Goal: Information Seeking & Learning: Learn about a topic

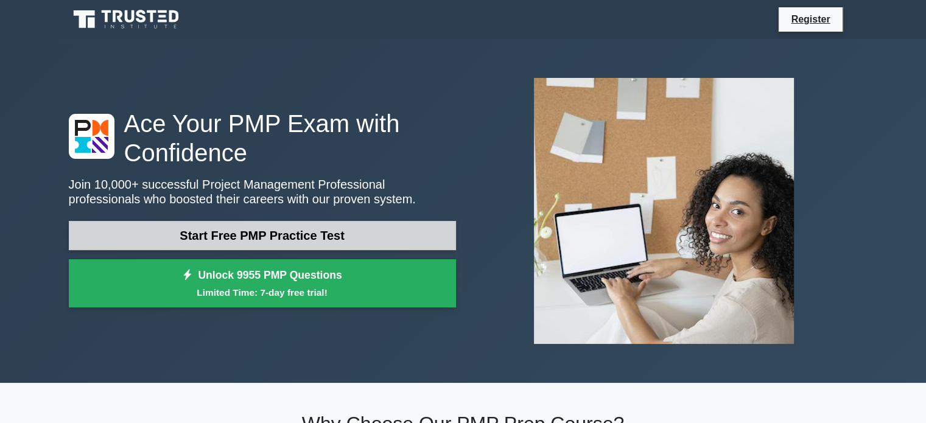
drag, startPoint x: 0, startPoint y: 0, endPoint x: 318, endPoint y: 233, distance: 394.2
click at [318, 233] on link "Start Free PMP Practice Test" at bounding box center [262, 235] width 387 height 29
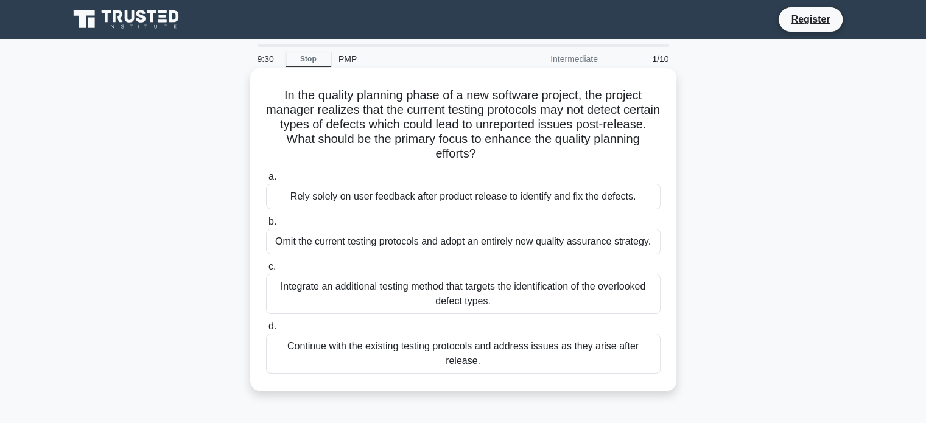
click at [343, 284] on div "Integrate an additional testing method that targets the identification of the o…" at bounding box center [463, 294] width 395 height 40
click at [266, 271] on input "c. Integrate an additional testing method that targets the identification of th…" at bounding box center [266, 267] width 0 height 8
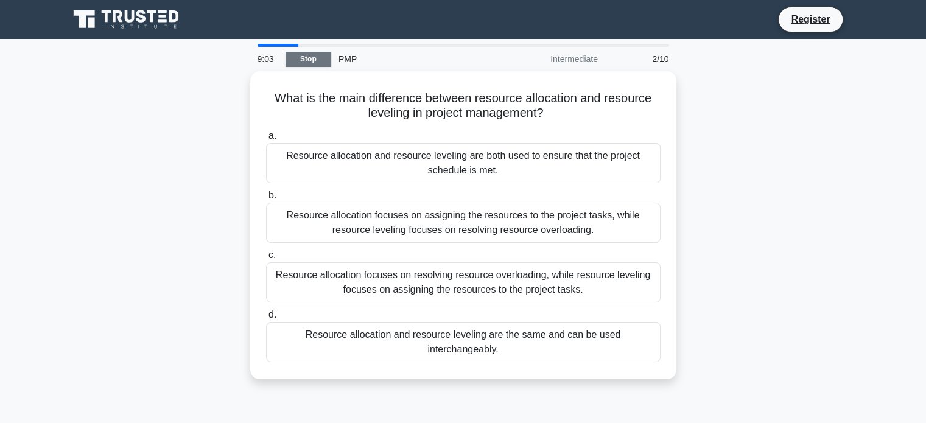
click at [311, 60] on link "Stop" at bounding box center [309, 59] width 46 height 15
